Goal: Task Accomplishment & Management: Use online tool/utility

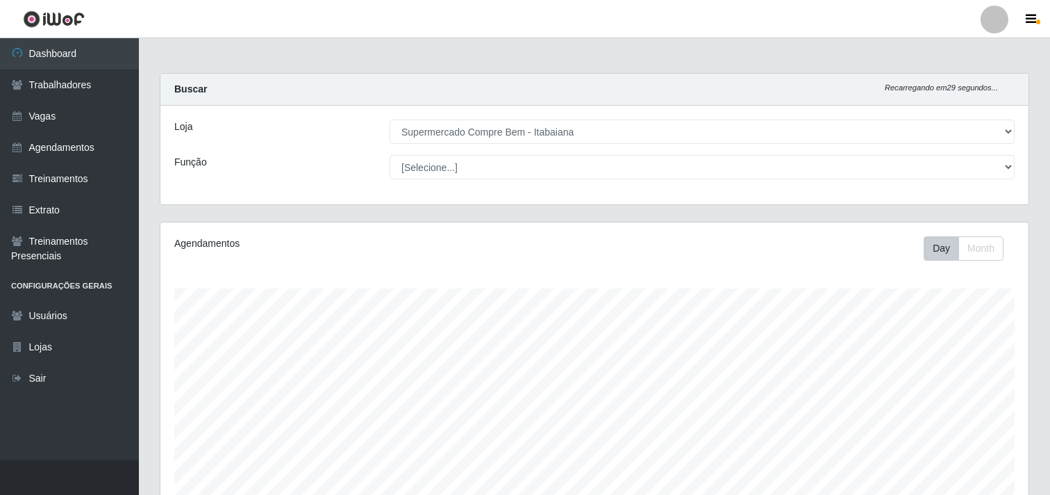
select select "264"
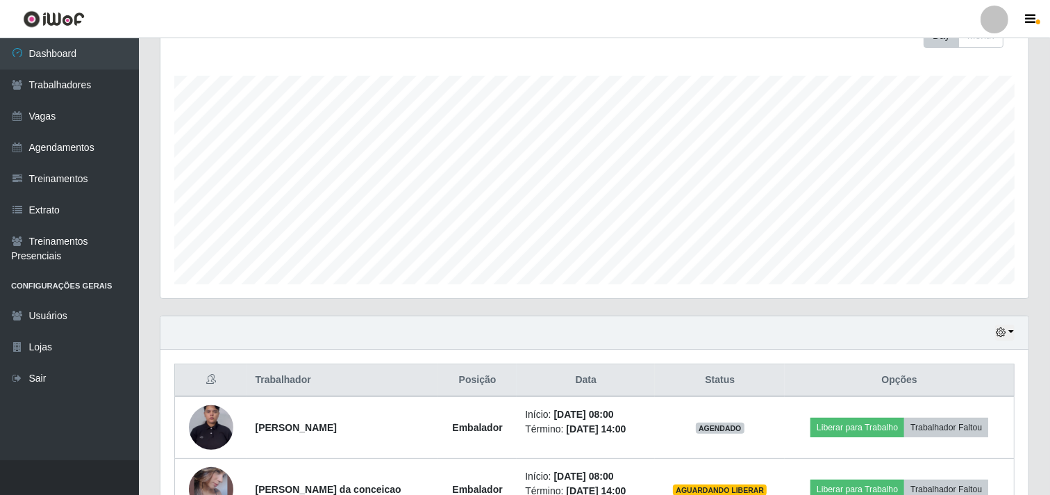
scroll to position [288, 868]
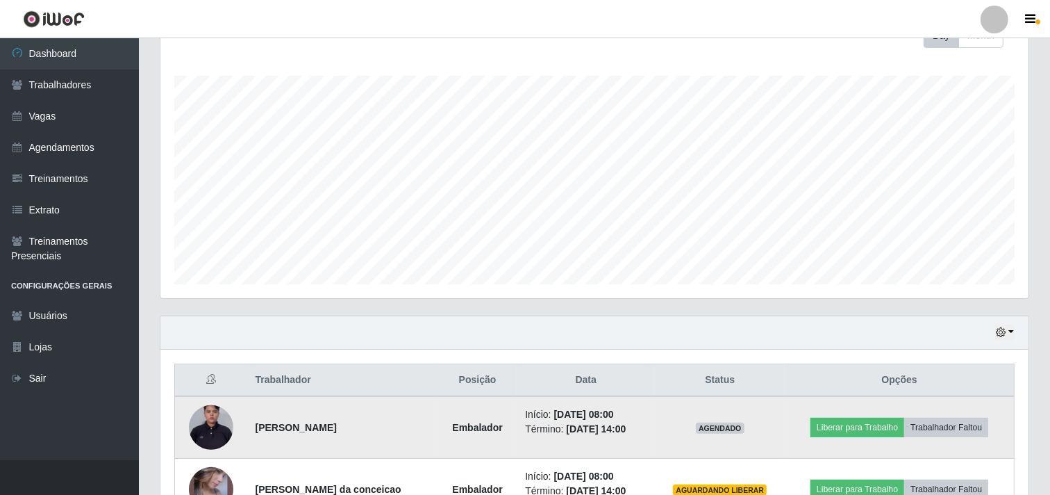
click at [896, 415] on td "Liberar para Trabalho Trabalhador Faltou" at bounding box center [899, 427] width 229 height 63
click at [889, 427] on button "Liberar para Trabalho" at bounding box center [858, 426] width 94 height 19
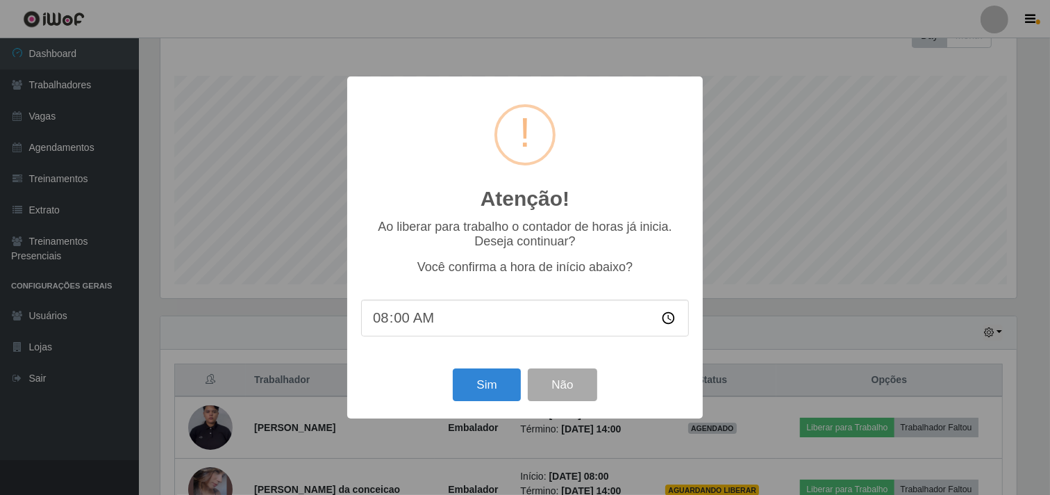
scroll to position [288, 859]
click at [498, 394] on button "Sim" at bounding box center [488, 384] width 67 height 33
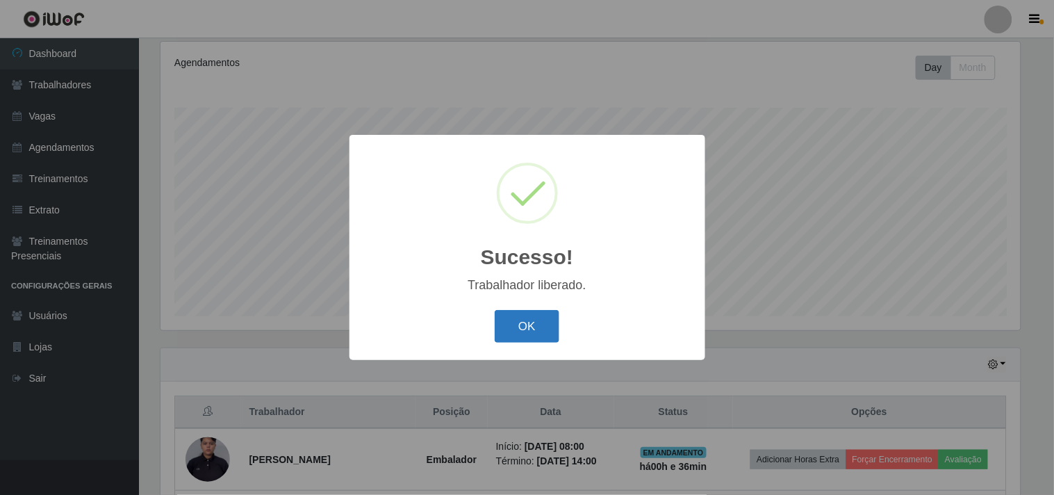
click at [518, 338] on button "OK" at bounding box center [527, 326] width 65 height 33
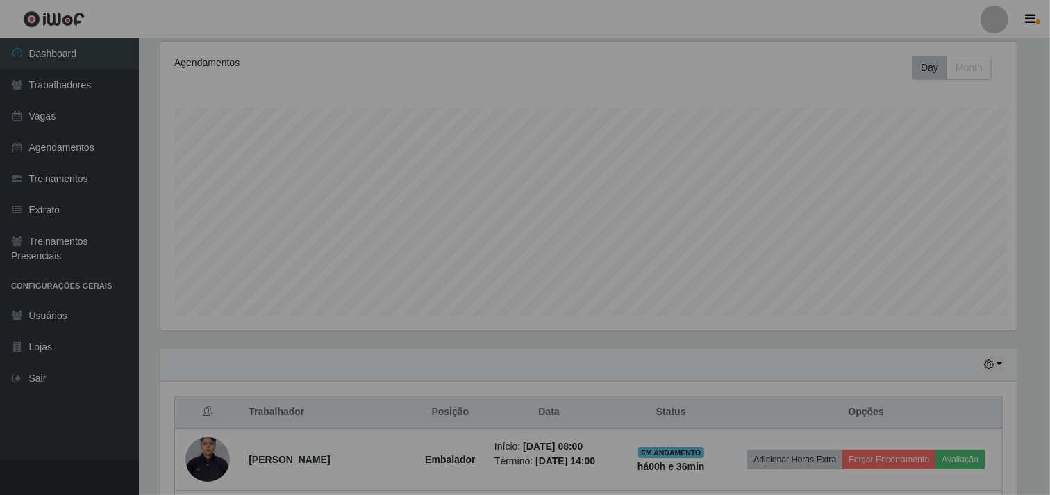
scroll to position [288, 868]
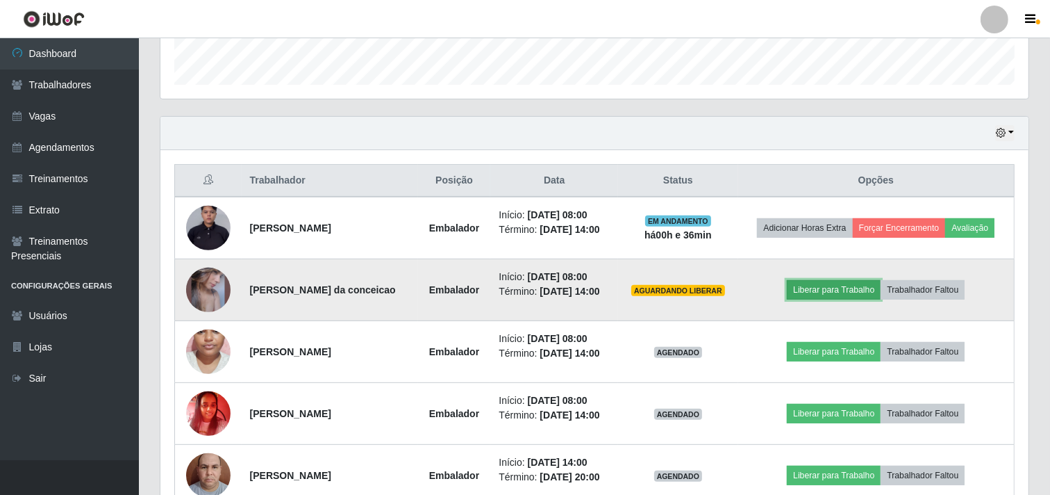
click at [825, 299] on button "Liberar para Trabalho" at bounding box center [834, 289] width 94 height 19
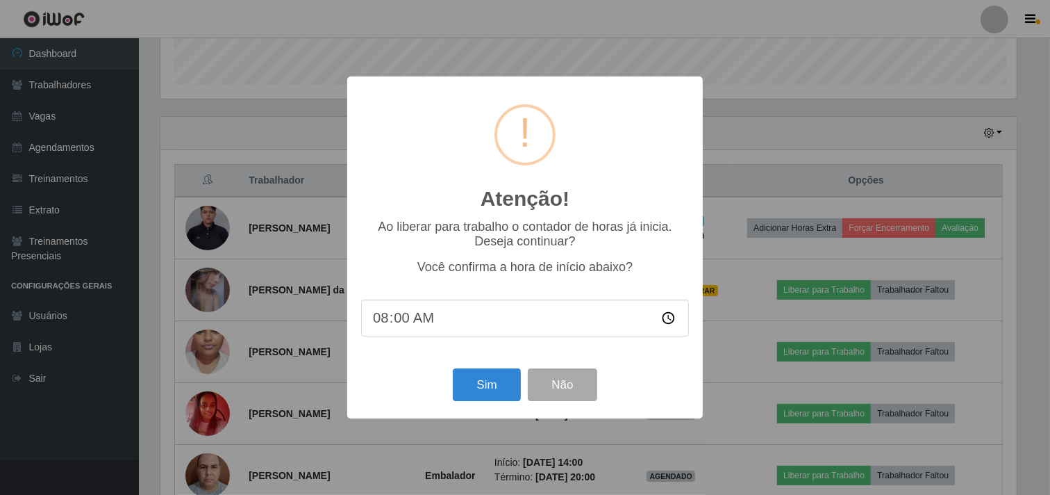
scroll to position [288, 859]
click at [502, 386] on button "Sim" at bounding box center [488, 384] width 67 height 33
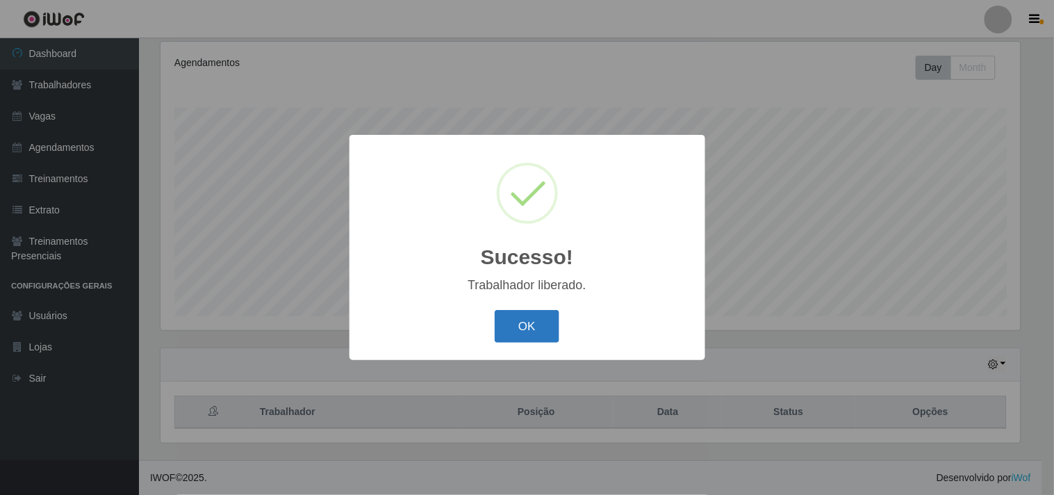
click at [508, 335] on button "OK" at bounding box center [527, 326] width 65 height 33
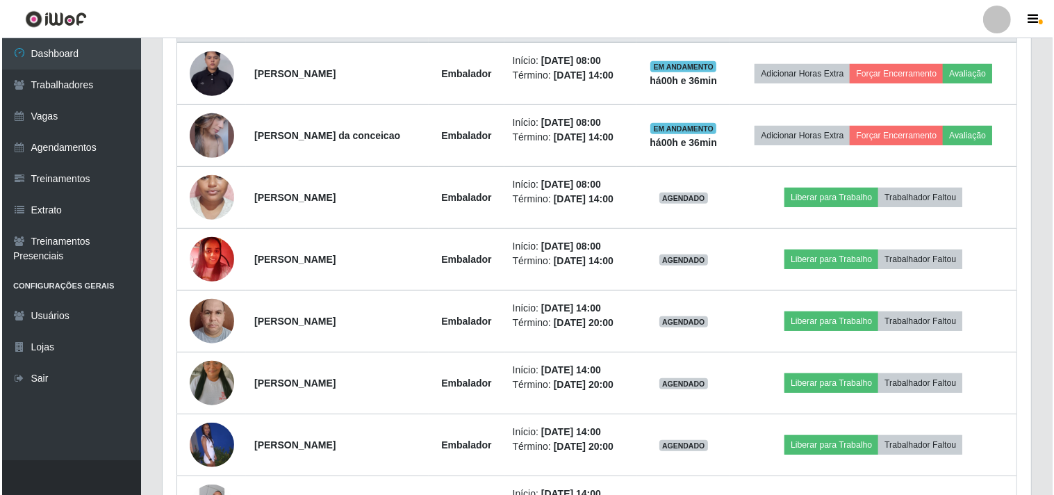
scroll to position [288, 868]
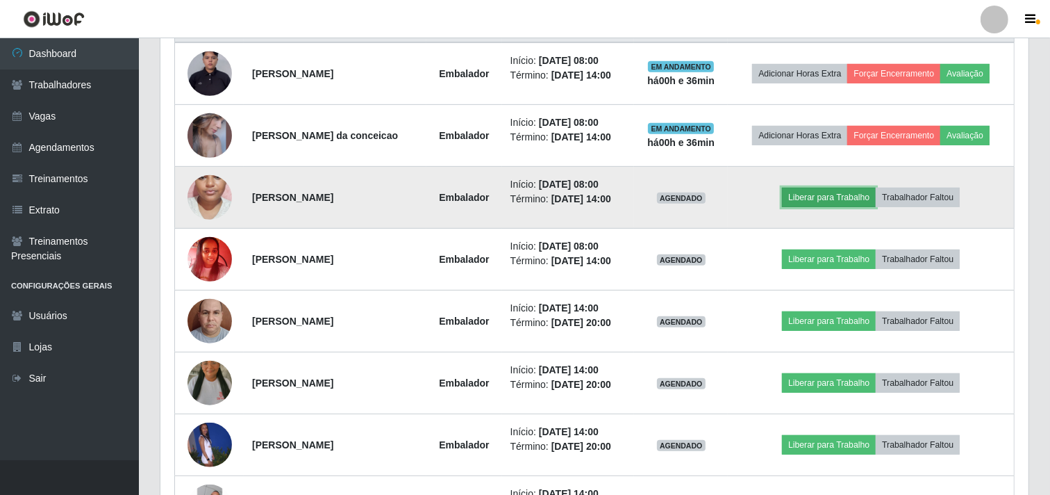
click at [871, 199] on button "Liberar para Trabalho" at bounding box center [829, 197] width 94 height 19
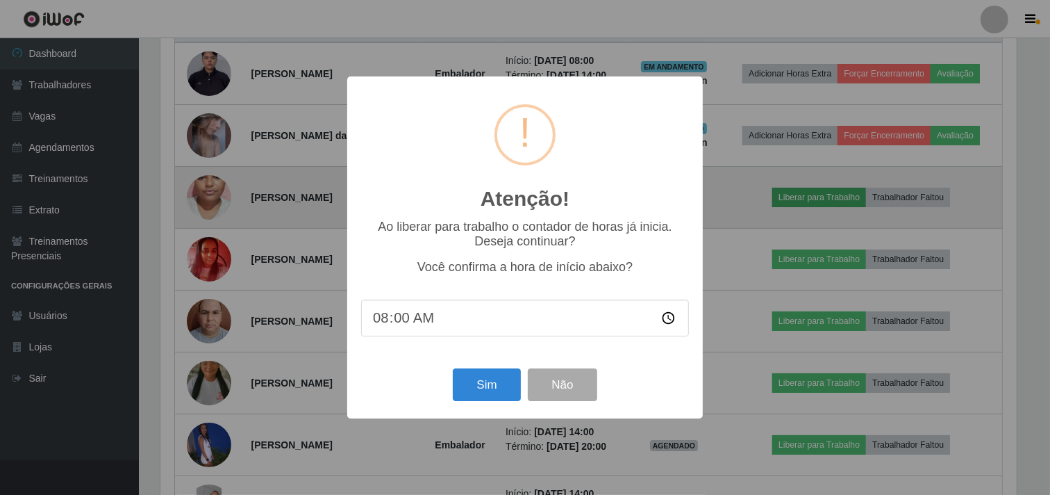
scroll to position [288, 859]
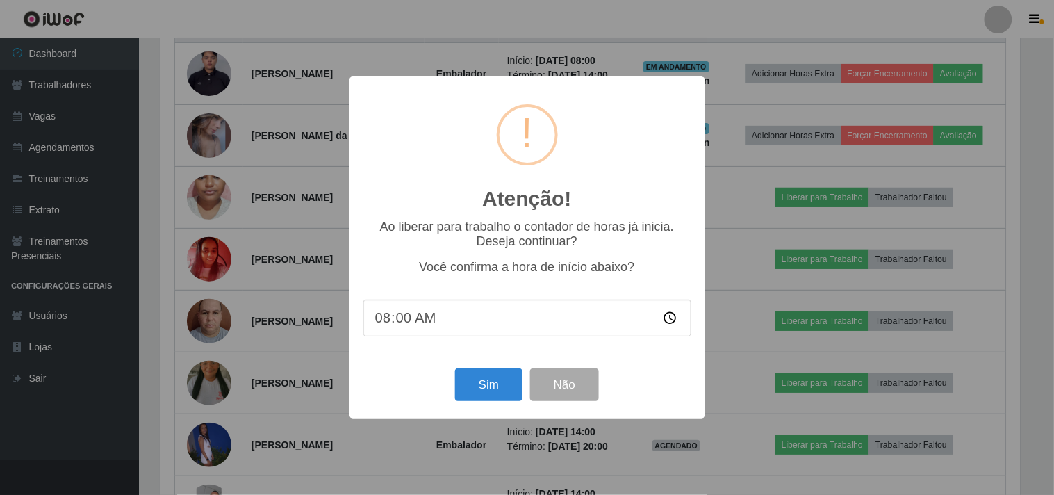
click at [495, 407] on div "Atenção! × Ao liberar para trabalho o contador de horas já inicia. Deseja conti…" at bounding box center [527, 247] width 356 height 342
click at [493, 398] on button "Sim" at bounding box center [488, 384] width 67 height 33
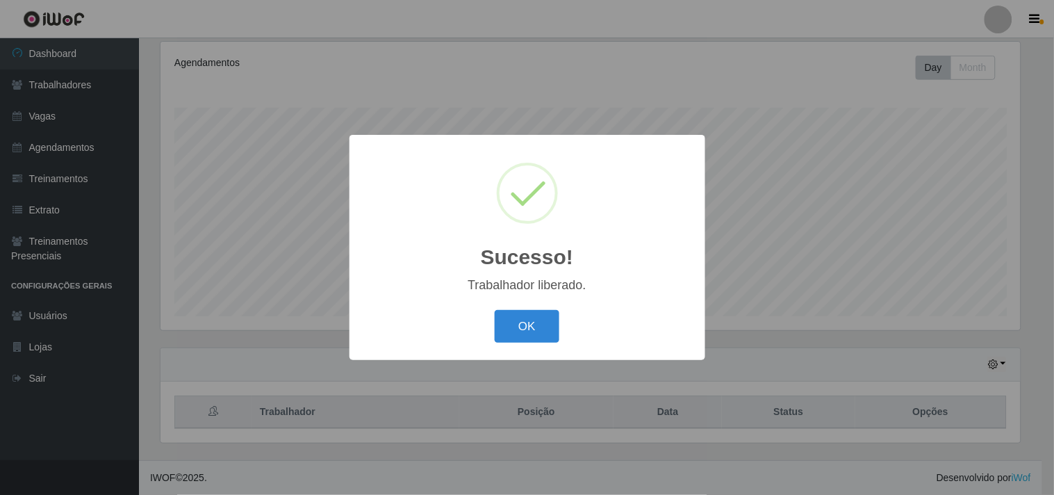
click at [518, 307] on div "OK Cancel" at bounding box center [527, 326] width 328 height 40
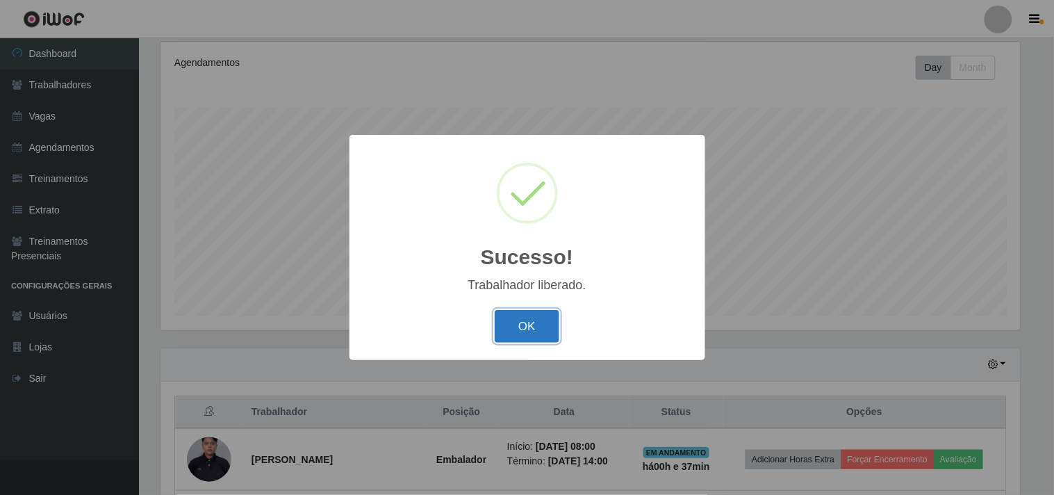
click at [529, 336] on button "OK" at bounding box center [527, 326] width 65 height 33
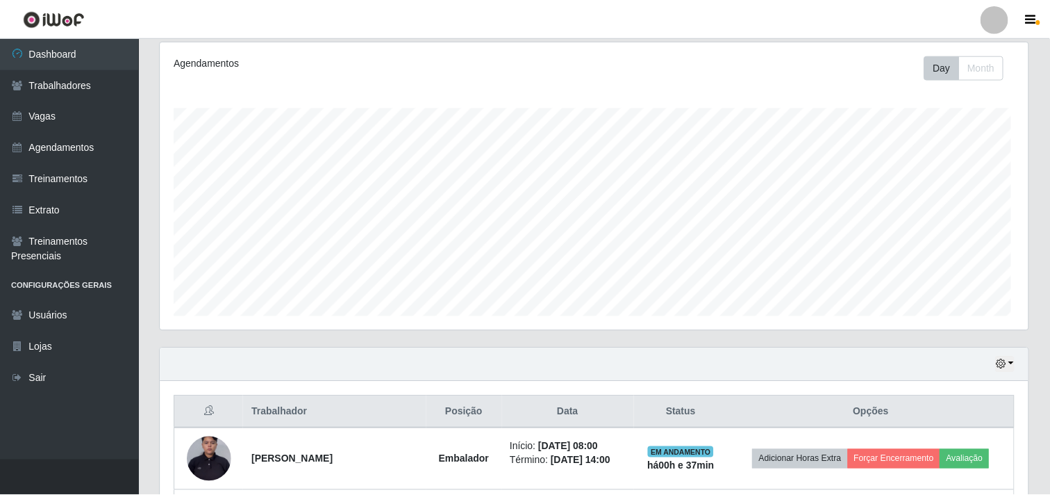
scroll to position [0, 0]
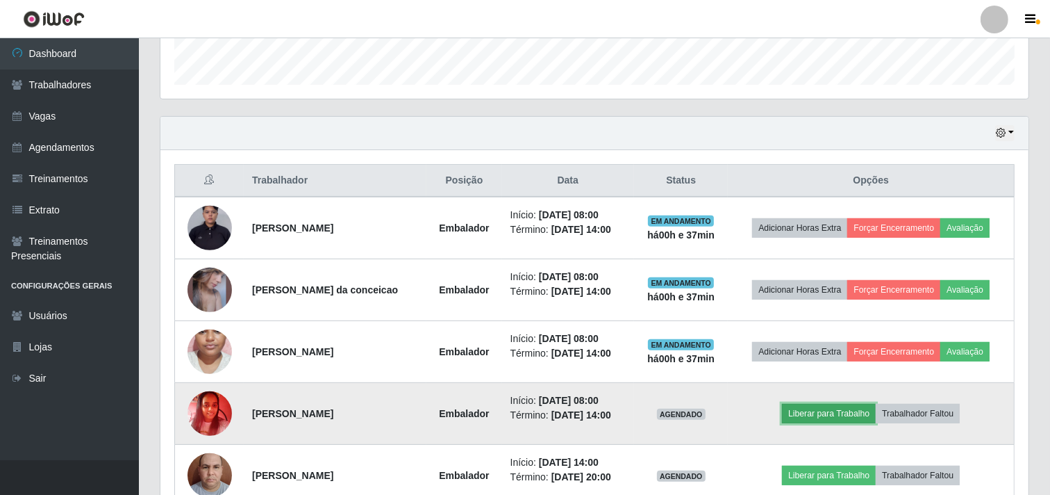
click at [838, 417] on button "Liberar para Trabalho" at bounding box center [829, 413] width 94 height 19
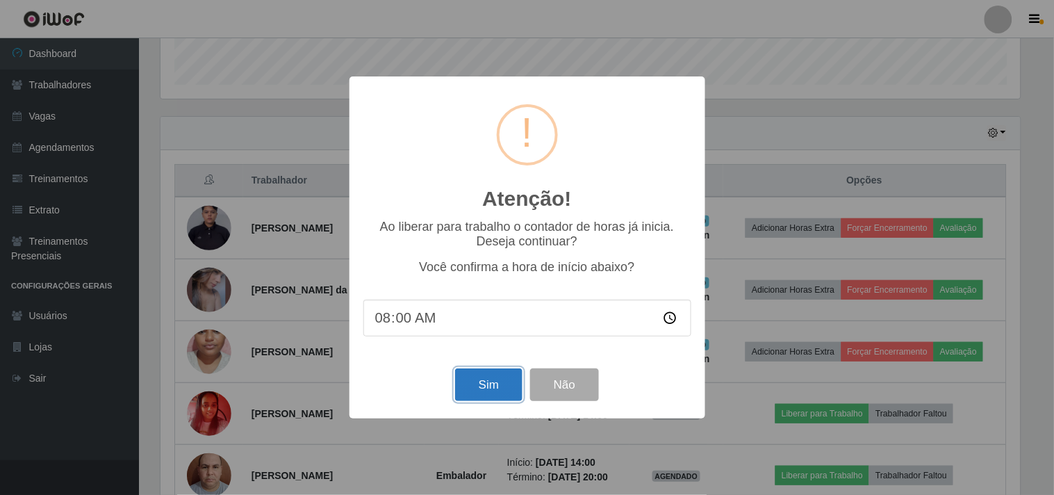
click at [517, 376] on button "Sim" at bounding box center [488, 384] width 67 height 33
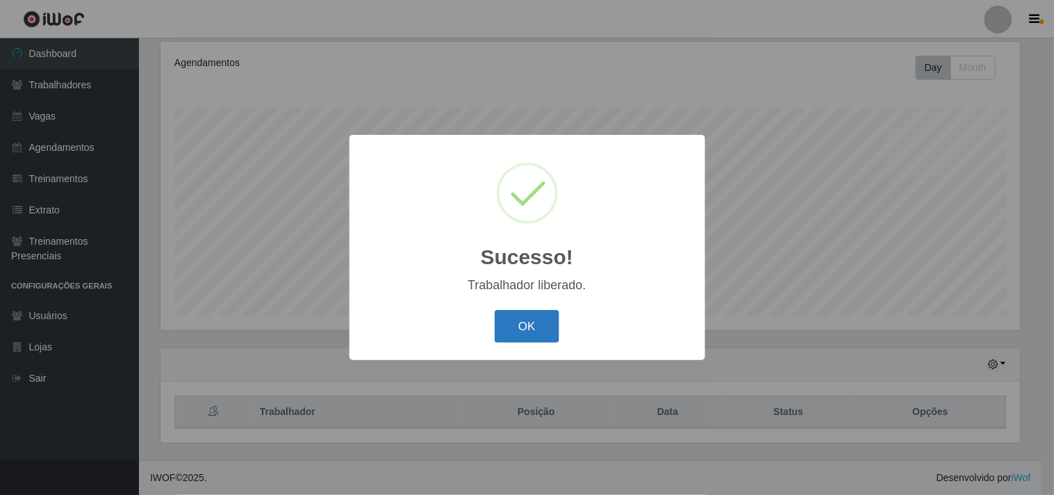
click at [508, 322] on button "OK" at bounding box center [527, 326] width 65 height 33
